Goal: Obtain resource: Download file/media

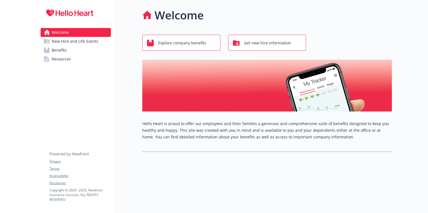
click at [259, 43] on span "Get new hire information" at bounding box center [267, 43] width 47 height 11
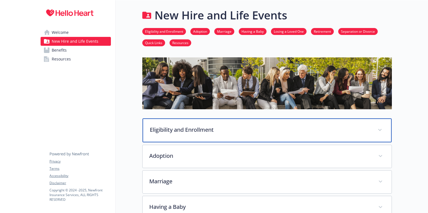
click at [382, 132] on span at bounding box center [380, 130] width 9 height 9
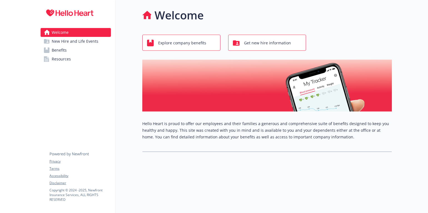
click at [172, 46] on span "Explore company benefits" at bounding box center [182, 43] width 48 height 11
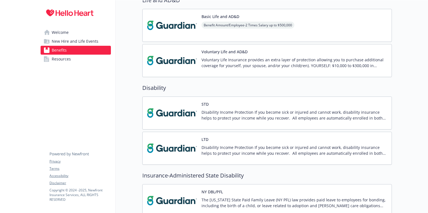
scroll to position [347, 1]
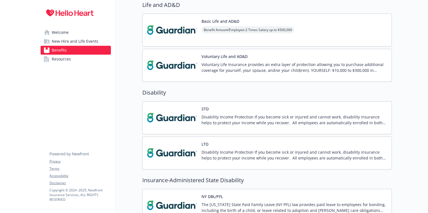
click at [76, 58] on link "Resources" at bounding box center [76, 59] width 70 height 9
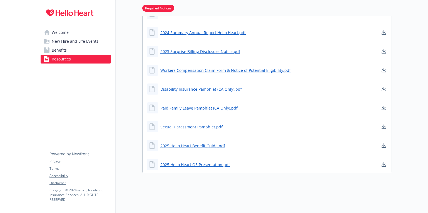
scroll to position [242, 1]
click at [202, 143] on link "2025 Hello Heart Benefit Guide.pdf" at bounding box center [193, 146] width 66 height 7
